Goal: Navigation & Orientation: Find specific page/section

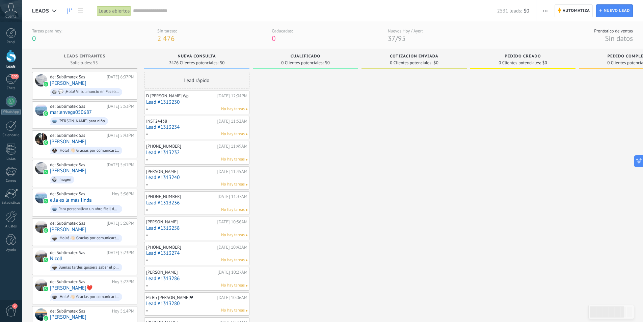
scroll to position [10, 0]
click at [7, 79] on div "155" at bounding box center [11, 79] width 11 height 10
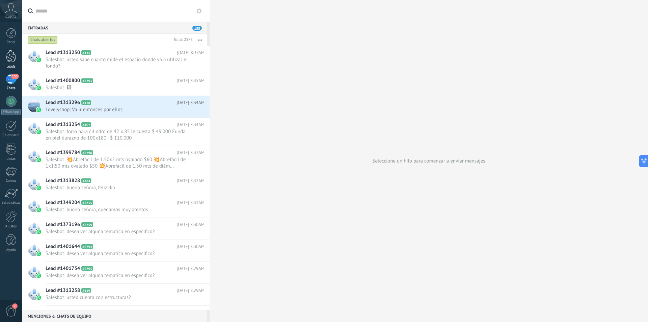
click at [10, 60] on div at bounding box center [11, 56] width 10 height 12
